Goal: Information Seeking & Learning: Learn about a topic

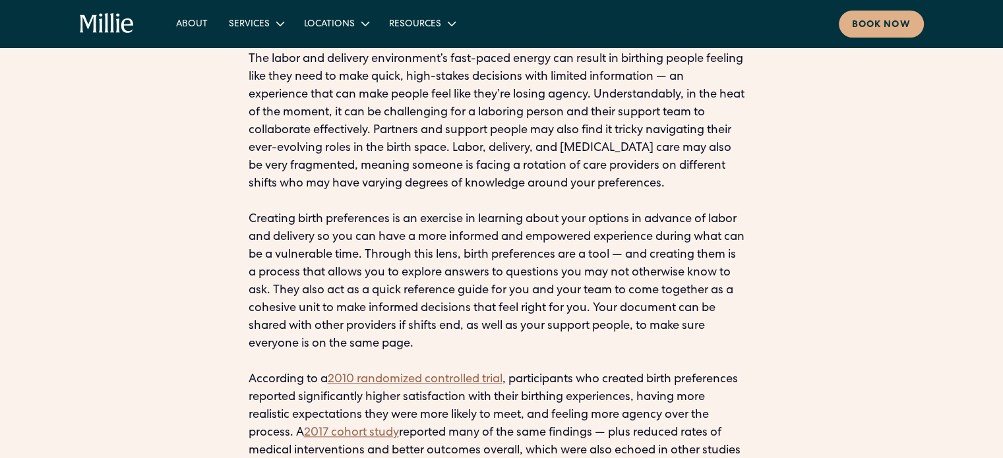
scroll to position [1468, 0]
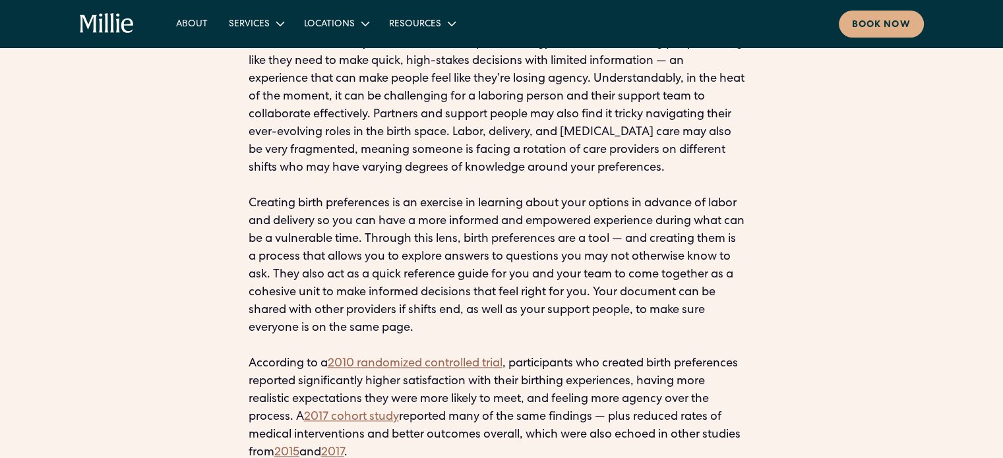
drag, startPoint x: 251, startPoint y: 200, endPoint x: 495, endPoint y: 329, distance: 275.8
click at [495, 329] on p "The labor and delivery environment’s fast-paced energy can result in birthing p…" at bounding box center [502, 311] width 507 height 552
copy p "Creating birth preferences is an exercise in learning about your options in adv…"
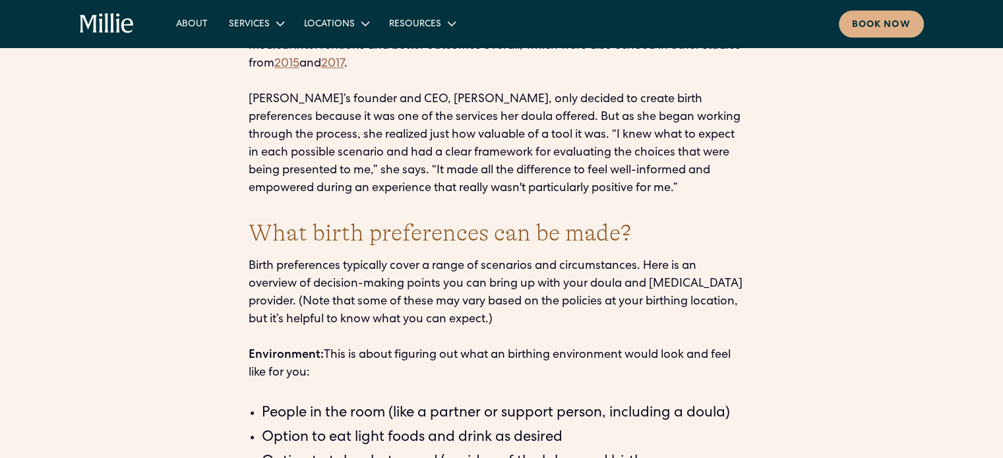
scroll to position [1905, 0]
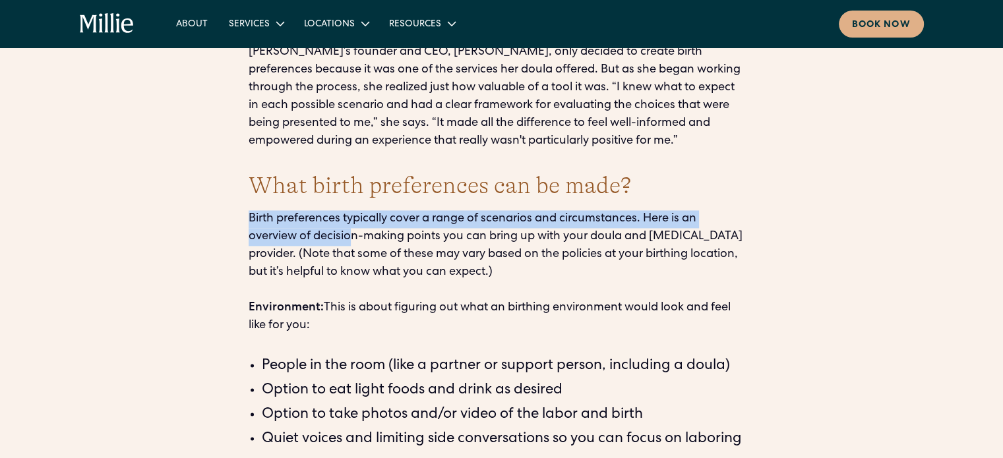
drag, startPoint x: 249, startPoint y: 221, endPoint x: 354, endPoint y: 237, distance: 106.7
click at [354, 237] on p "Birth preferences typically cover a range of scenarios and circumstances. Here …" at bounding box center [502, 272] width 507 height 125
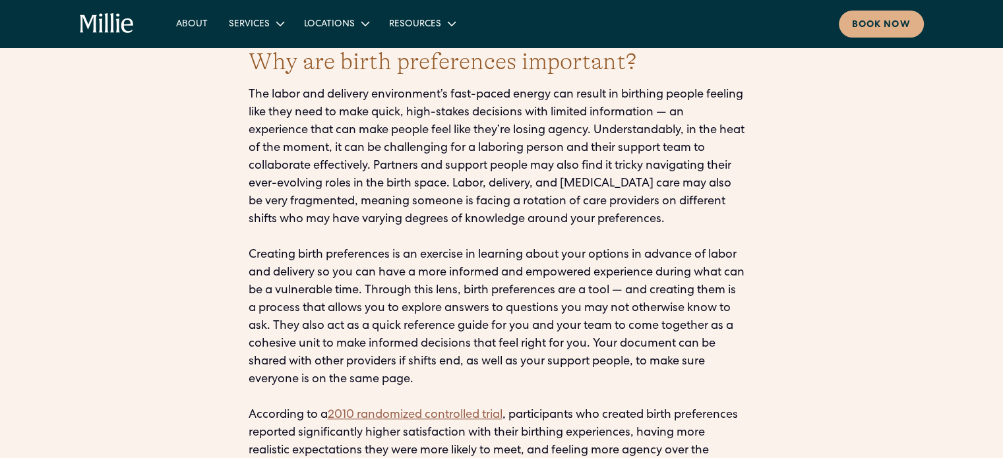
scroll to position [1385, 0]
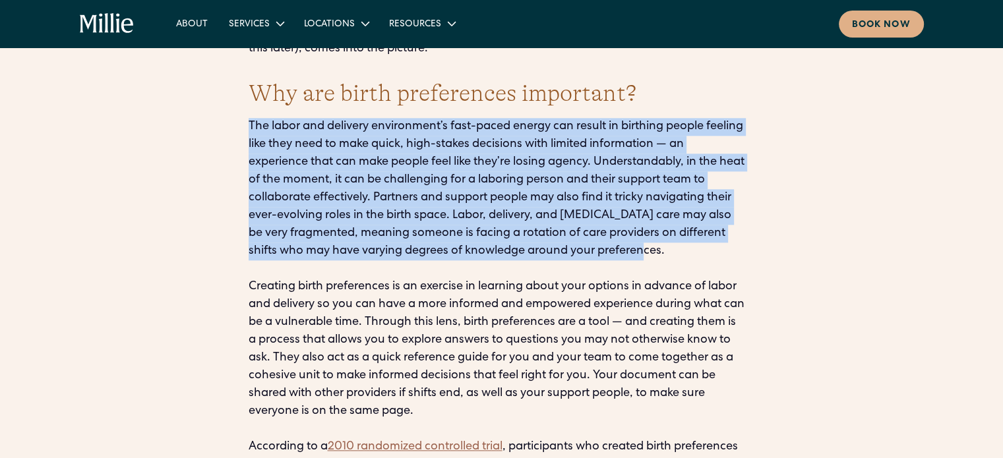
drag, startPoint x: 249, startPoint y: 122, endPoint x: 678, endPoint y: 254, distance: 448.5
click at [678, 254] on p "The labor and delivery environment’s fast-paced energy can result in birthing p…" at bounding box center [502, 394] width 507 height 552
copy p "The labor and delivery environment’s fast-paced energy can result in birthing p…"
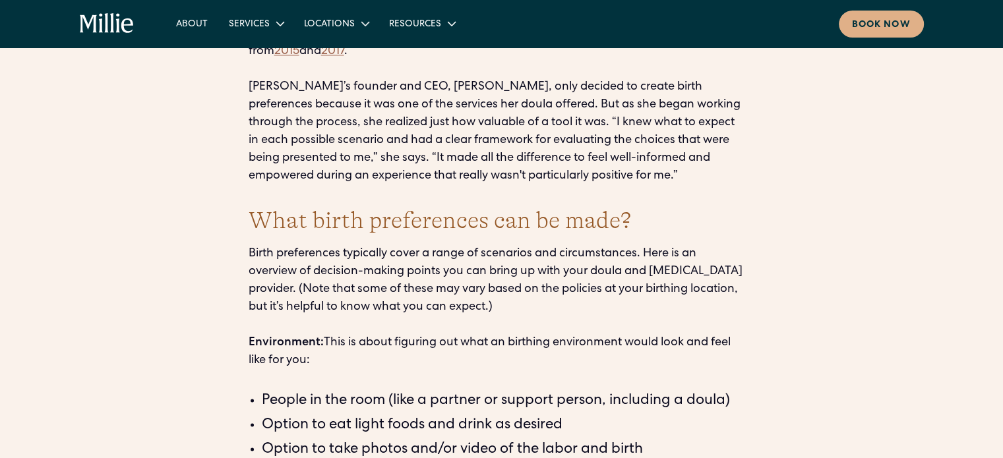
scroll to position [1886, 0]
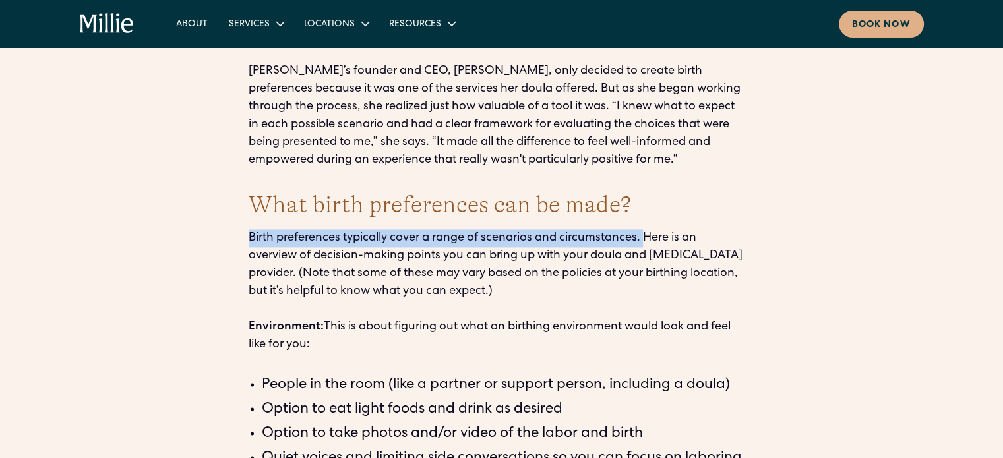
drag, startPoint x: 249, startPoint y: 233, endPoint x: 645, endPoint y: 237, distance: 396.4
click at [645, 237] on p "Birth preferences typically cover a range of scenarios and circumstances. Here …" at bounding box center [502, 292] width 507 height 125
copy p "Birth preferences typically cover a range of scenarios and circumstances."
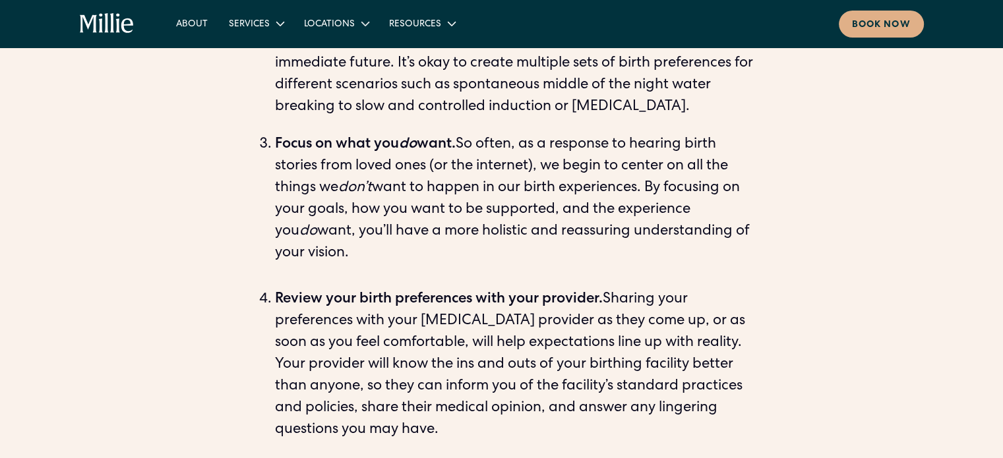
scroll to position [4204, 0]
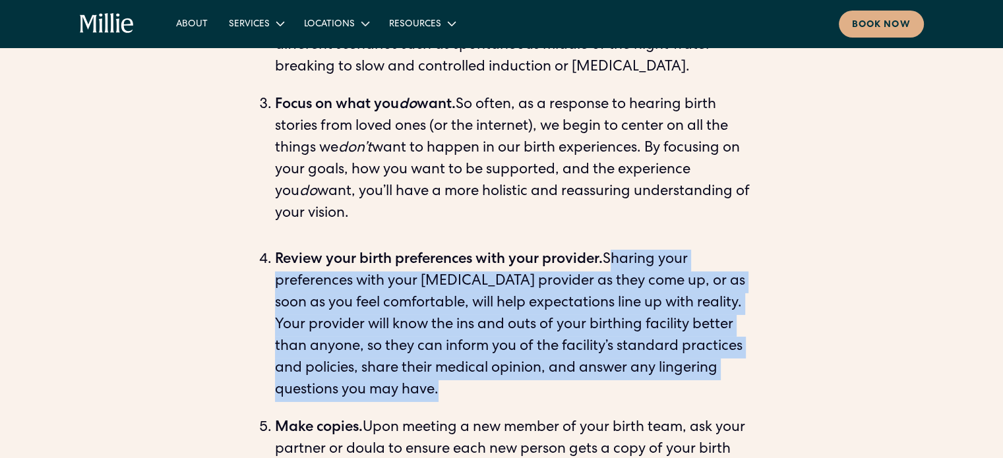
drag, startPoint x: 609, startPoint y: 257, endPoint x: 469, endPoint y: 396, distance: 197.7
click at [469, 396] on li "Review your birth preferences with your provider. Sharing your preferences with…" at bounding box center [515, 326] width 480 height 152
copy li "Sharing your preferences with your [MEDICAL_DATA] provider as they come up, or …"
